Goal: Information Seeking & Learning: Learn about a topic

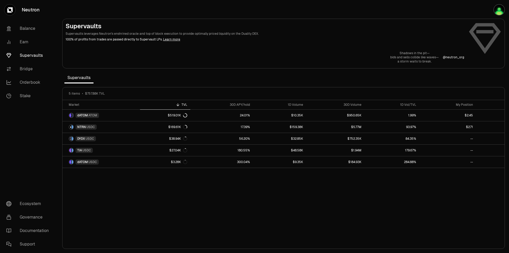
click at [311, 50] on div "Supervaults Supervaults leverages Neutron's enshrined oracle and top of block e…" at bounding box center [284, 43] width 436 height 42
click at [185, 105] on div "TVL" at bounding box center [166, 105] width 46 height 4
click at [184, 106] on div "TVL" at bounding box center [166, 105] width 46 height 4
click at [246, 105] on div "30D APY/hold" at bounding box center [223, 105] width 56 height 4
click at [251, 107] on div "30D APY/hold" at bounding box center [223, 105] width 56 height 4
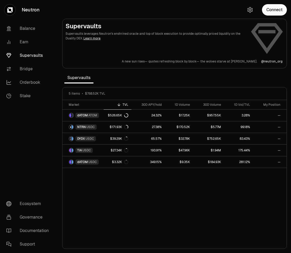
click at [128, 75] on section "Supervaults Supervaults leverages Neutron's enshrined oracle and top of block e…" at bounding box center [174, 126] width 233 height 253
click at [230, 84] on section "Supervaults Supervaults leverages Neutron's enshrined oracle and top of block e…" at bounding box center [174, 126] width 233 height 253
